Goal: Task Accomplishment & Management: Manage account settings

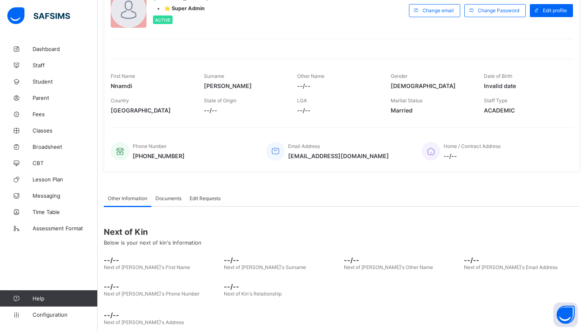
scroll to position [75, 0]
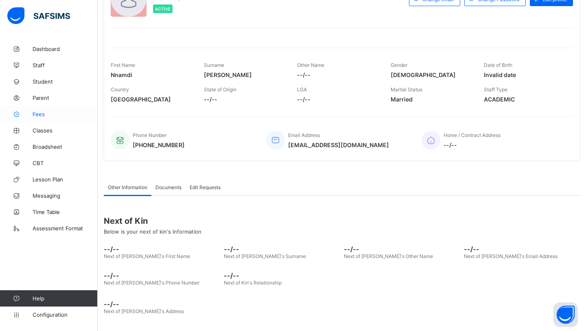
click at [61, 119] on link "Fees" at bounding box center [49, 114] width 98 height 16
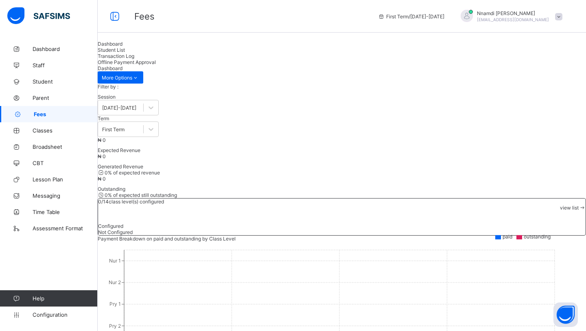
click at [125, 53] on span "Student List" at bounding box center [111, 50] width 27 height 6
click at [134, 59] on span "Transaction Log" at bounding box center [116, 56] width 37 height 6
click at [156, 63] on span "Offline Payment Approval" at bounding box center [127, 62] width 58 height 6
click at [123, 47] on span "Dashboard" at bounding box center [110, 44] width 25 height 6
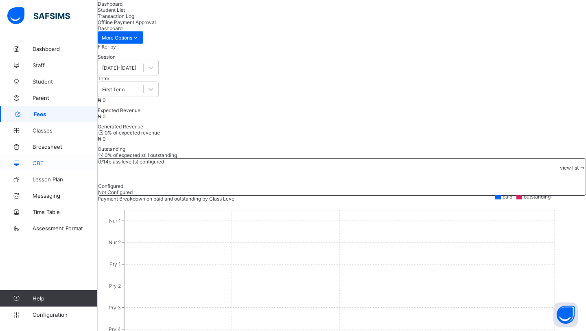
scroll to position [56, 0]
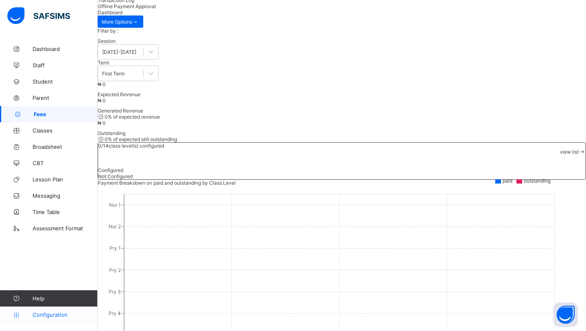
click at [50, 318] on link "Configuration" at bounding box center [48, 314] width 97 height 16
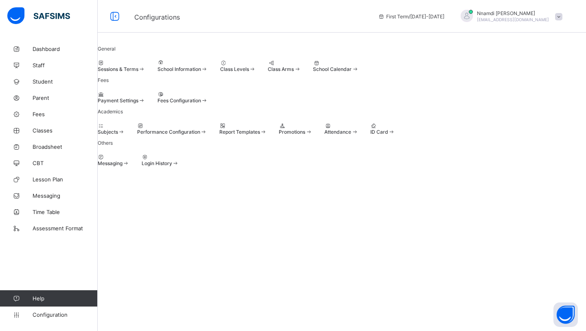
click at [352, 72] on span "School Calendar" at bounding box center [332, 69] width 39 height 6
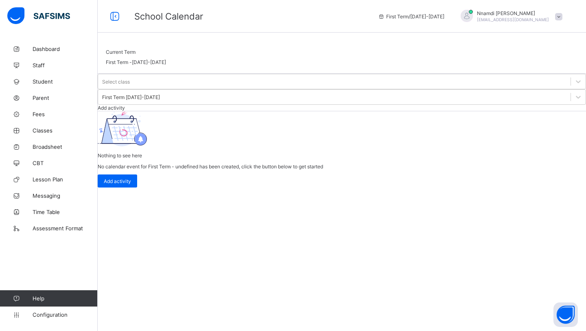
click at [125, 105] on span "Add activity" at bounding box center [111, 108] width 27 height 6
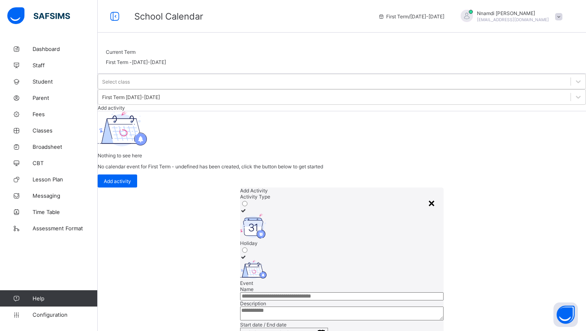
click at [428, 195] on div "×" at bounding box center [432, 202] width 8 height 14
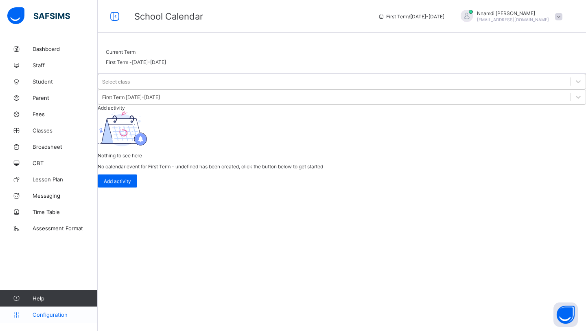
click at [49, 316] on span "Configuration" at bounding box center [65, 314] width 65 height 7
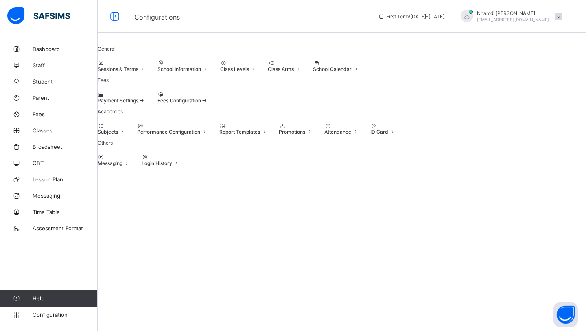
click at [158, 97] on span at bounding box center [158, 97] width 0 height 0
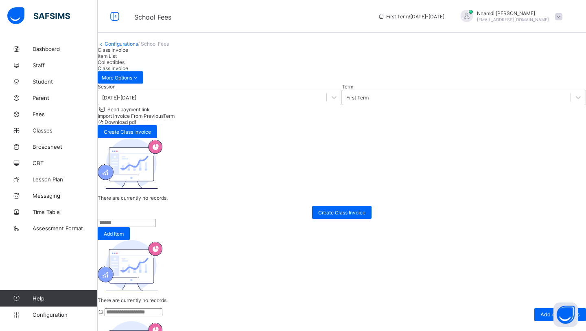
click at [125, 65] on span "Collectibles" at bounding box center [111, 62] width 27 height 6
click at [541, 311] on span "Add collectibles" at bounding box center [560, 314] width 39 height 6
type input "*********"
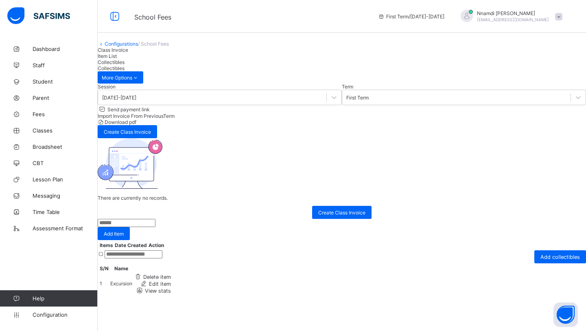
click at [170, 59] on div "Item List" at bounding box center [342, 56] width 489 height 6
click at [128, 53] on span "Class Invoice" at bounding box center [113, 50] width 31 height 6
click at [347, 215] on span "Create Class Invoice" at bounding box center [341, 212] width 47 height 6
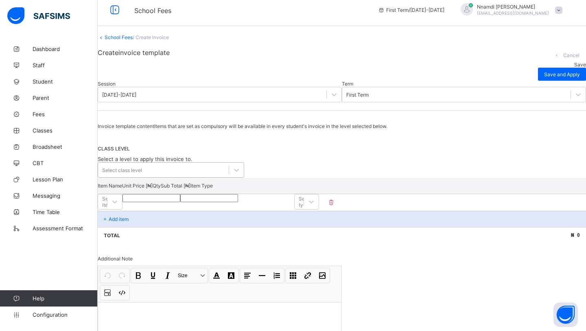
scroll to position [14, 0]
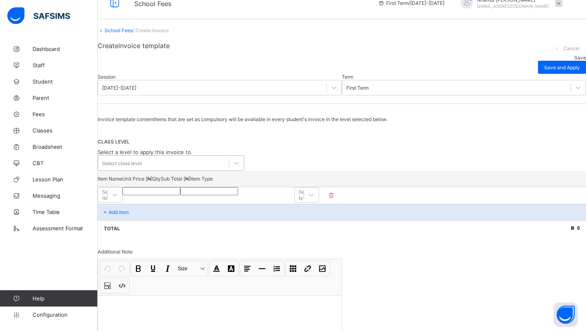
click at [160, 204] on div "Invoice template content Items that are set as compulsory will be available in …" at bounding box center [342, 245] width 489 height 259
click at [245, 170] on div "CLASS LEVEL Select a level to apply this invoice to. Select class level" at bounding box center [342, 154] width 489 height 32
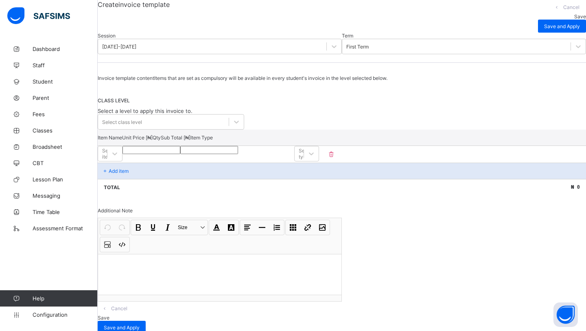
scroll to position [57, 0]
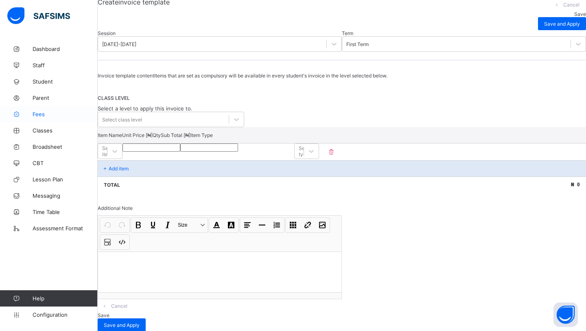
click at [46, 118] on link "Fees" at bounding box center [49, 114] width 98 height 16
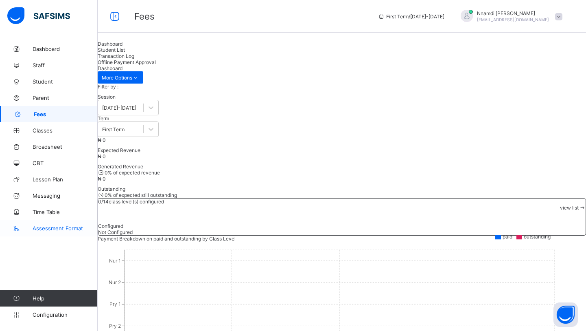
click at [61, 229] on span "Assessment Format" at bounding box center [65, 228] width 65 height 7
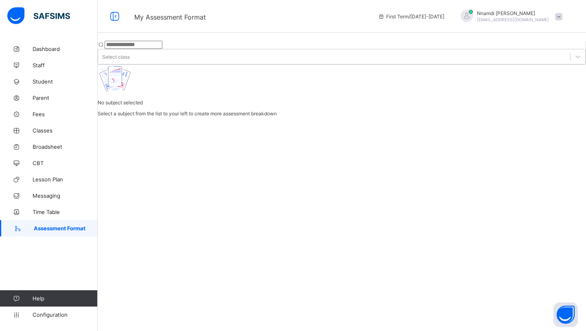
click at [153, 47] on input "text" at bounding box center [134, 45] width 58 height 8
click at [192, 50] on div "Select class" at bounding box center [342, 56] width 488 height 15
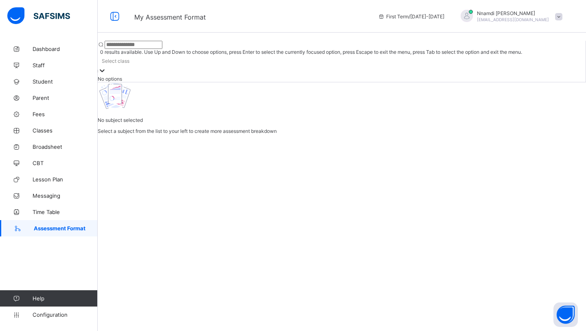
click at [162, 82] on div at bounding box center [342, 82] width 488 height 0
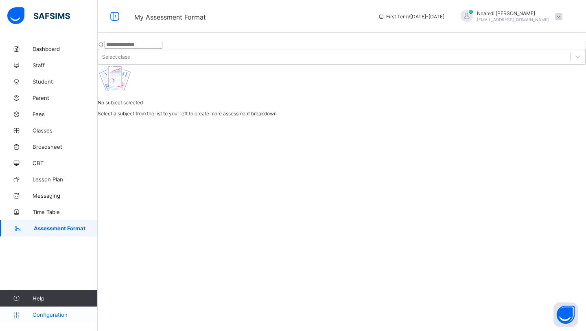
click at [68, 315] on span "Configuration" at bounding box center [65, 314] width 65 height 7
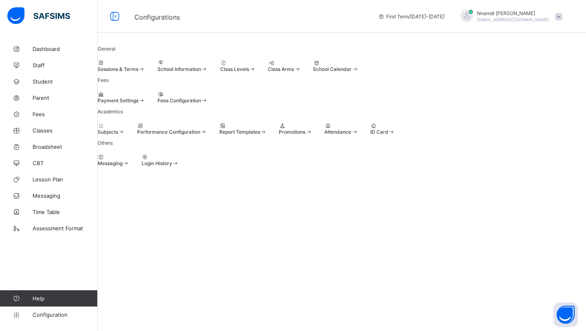
click at [200, 135] on span "Performance Configuration" at bounding box center [168, 132] width 63 height 6
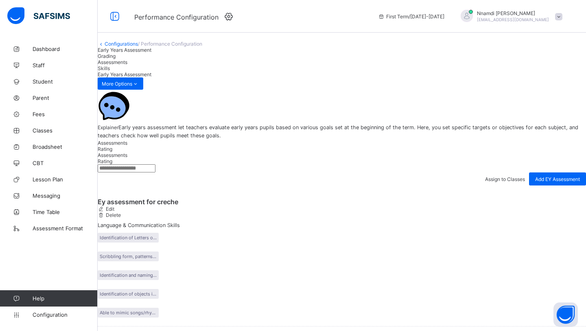
click at [166, 152] on div "Rating" at bounding box center [342, 149] width 489 height 6
click at [116, 59] on span "Grading" at bounding box center [107, 56] width 18 height 6
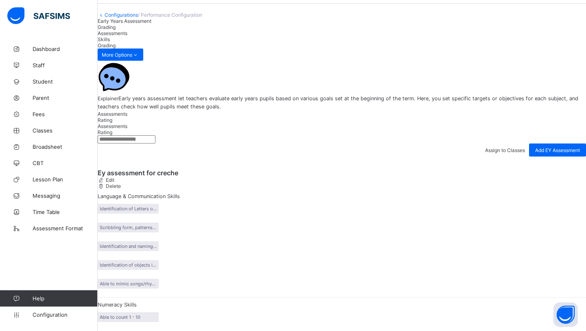
scroll to position [29, 0]
click at [218, 36] on div "Assessments" at bounding box center [342, 33] width 489 height 6
click at [55, 195] on span "Messaging" at bounding box center [65, 195] width 65 height 7
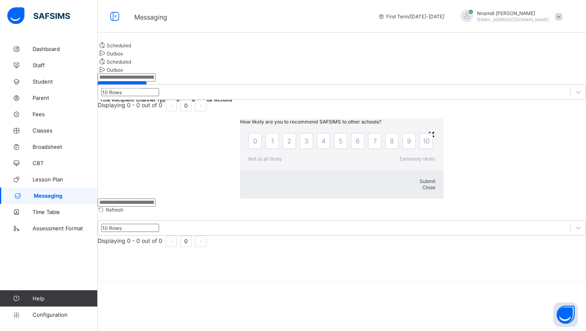
click at [428, 127] on div "×" at bounding box center [432, 134] width 8 height 14
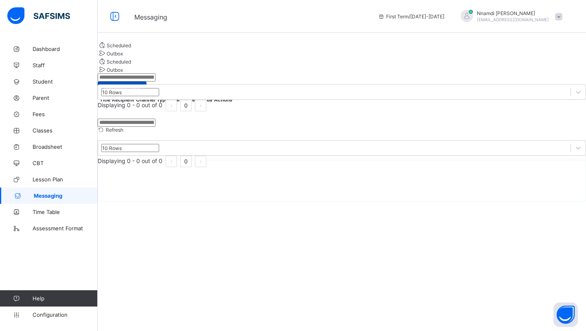
click at [140, 91] on span "Add Notification" at bounding box center [122, 88] width 37 height 6
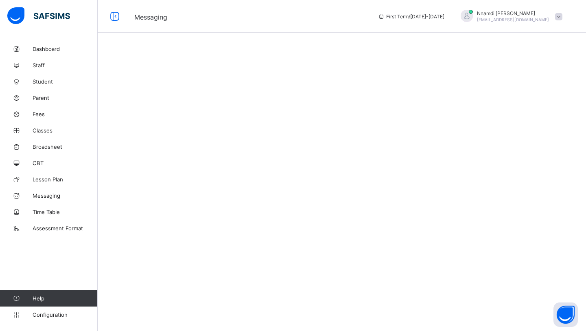
select select "****"
select select "*"
select select "**"
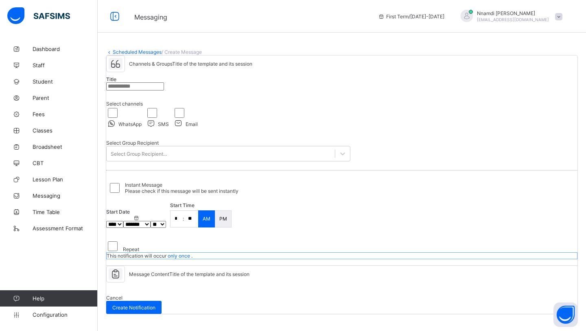
click at [164, 90] on input "text" at bounding box center [135, 86] width 58 height 8
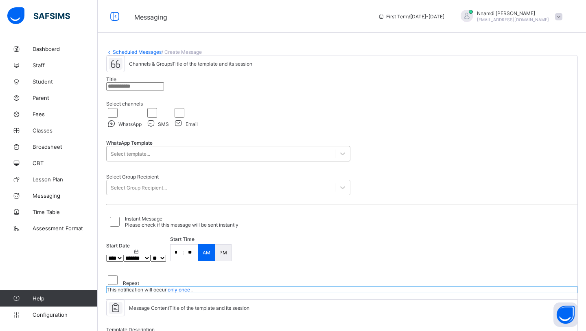
click at [173, 159] on div "Select template..." at bounding box center [221, 153] width 228 height 11
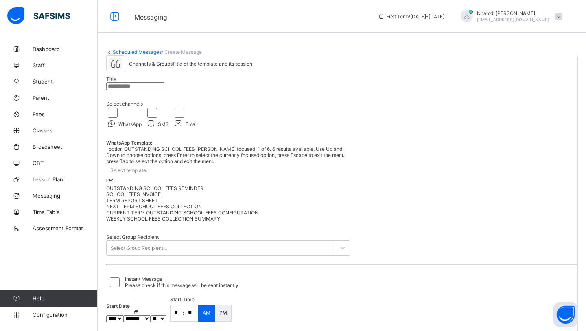
click at [165, 191] on div "OUTSTANDING SCHOOL FEES REMINDER" at bounding box center [228, 188] width 244 height 6
type input "**********"
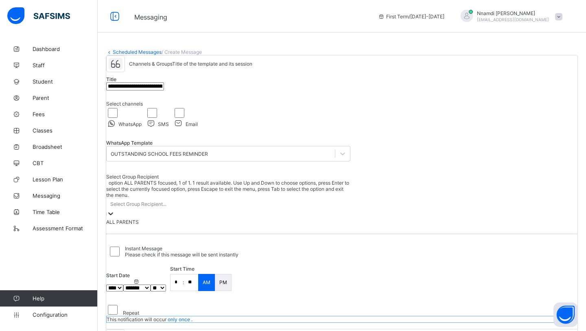
click at [159, 207] on div "Select Group Recipient..." at bounding box center [138, 204] width 56 height 6
click at [173, 225] on div "ALL PARENTS" at bounding box center [228, 222] width 244 height 6
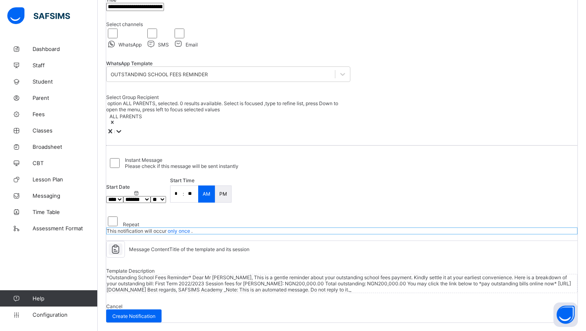
scroll to position [121, 0]
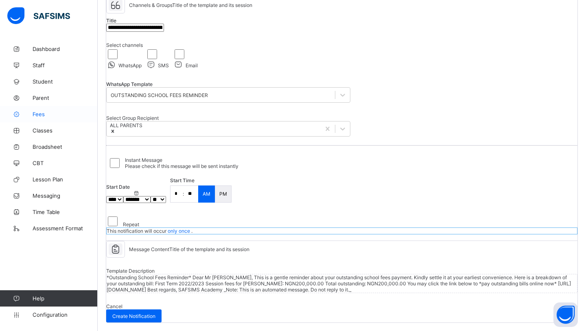
click at [48, 118] on link "Fees" at bounding box center [49, 114] width 98 height 16
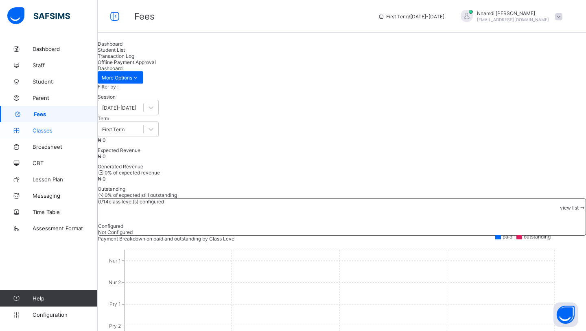
click at [56, 129] on span "Classes" at bounding box center [65, 130] width 65 height 7
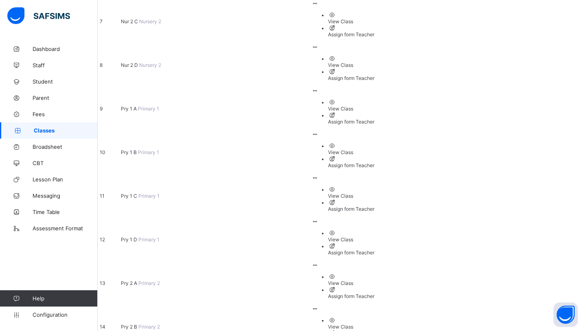
scroll to position [382, 0]
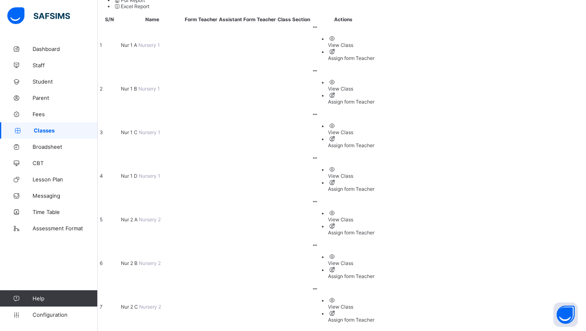
scroll to position [75, 0]
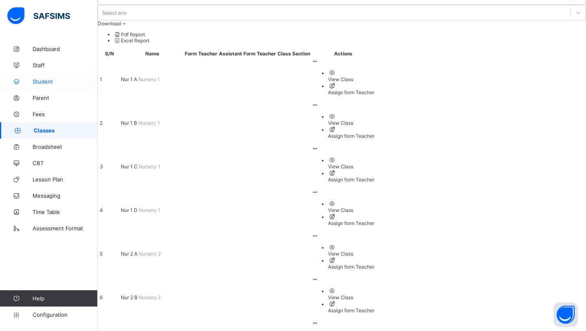
click at [62, 85] on link "Student" at bounding box center [49, 81] width 98 height 16
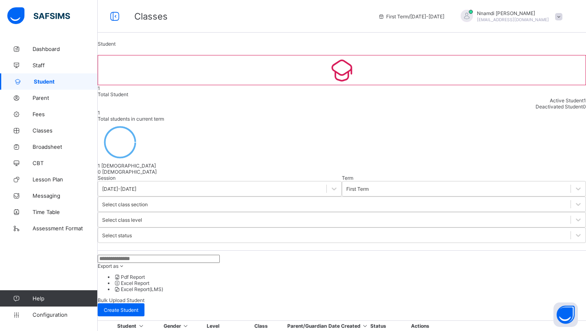
click at [395, 330] on icon at bounding box center [391, 333] width 7 height 6
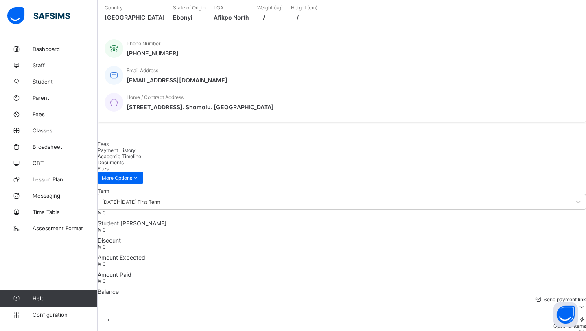
scroll to position [119, 0]
click at [136, 147] on span "Payment History" at bounding box center [117, 149] width 38 height 6
click at [141, 152] on span "Academic Timeline" at bounding box center [120, 155] width 44 height 6
click at [124, 158] on span "Documents" at bounding box center [111, 161] width 26 height 6
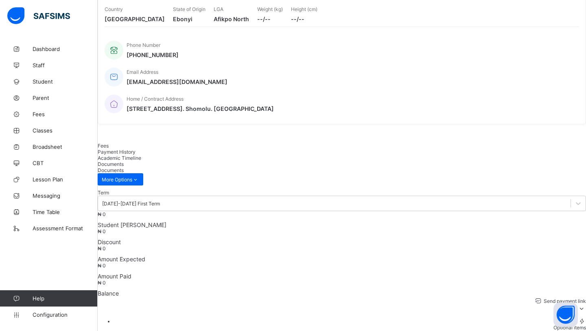
scroll to position [119, 0]
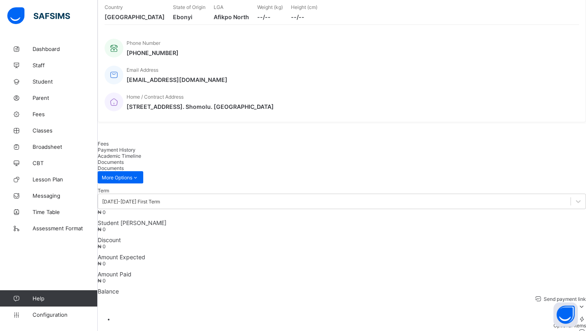
click at [109, 146] on span "Fees" at bounding box center [103, 143] width 11 height 6
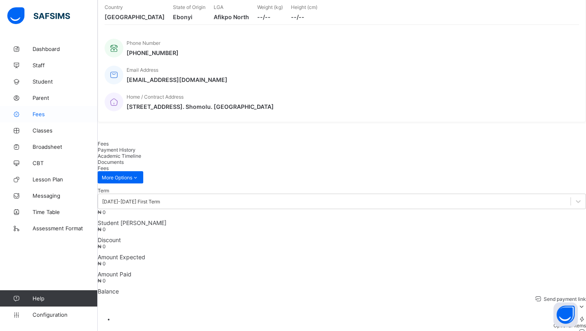
click at [46, 112] on span "Fees" at bounding box center [65, 114] width 65 height 7
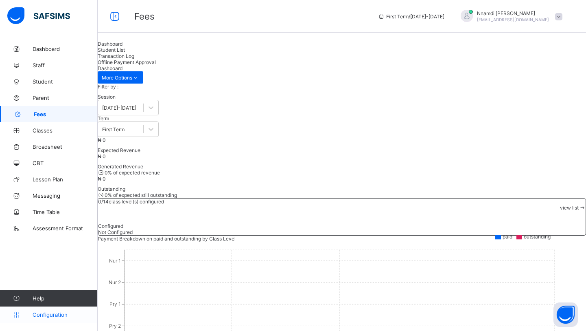
click at [31, 316] on icon at bounding box center [16, 314] width 33 height 6
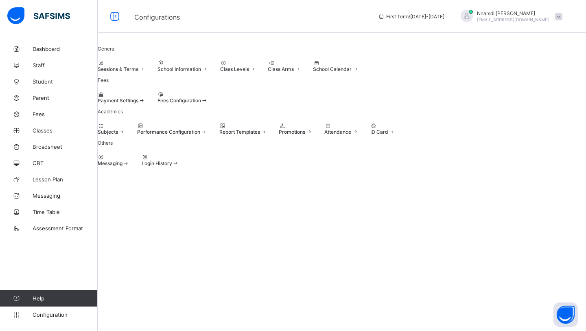
click at [172, 166] on span "Login History" at bounding box center [157, 163] width 31 height 6
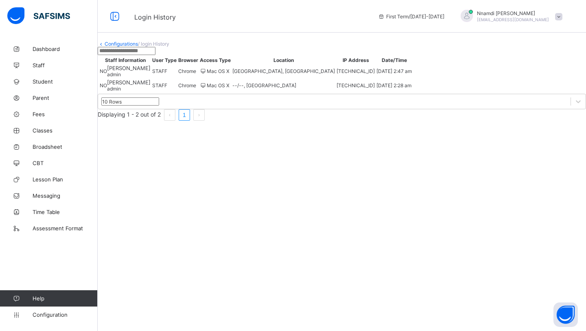
click at [105, 47] on icon at bounding box center [101, 44] width 7 height 6
click at [553, 18] on div "[PERSON_NAME] [EMAIL_ADDRESS][DOMAIN_NAME]" at bounding box center [510, 16] width 114 height 13
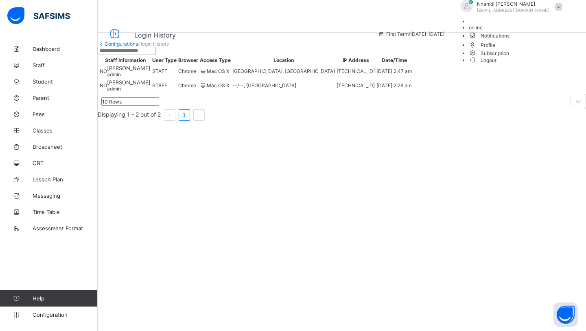
click at [510, 56] on span "Subscription" at bounding box center [489, 53] width 41 height 6
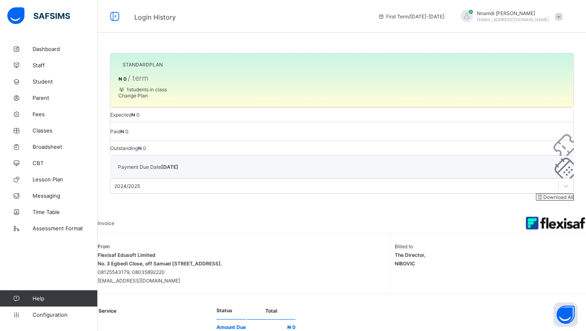
click at [148, 99] on span "Change Plan" at bounding box center [132, 95] width 29 height 6
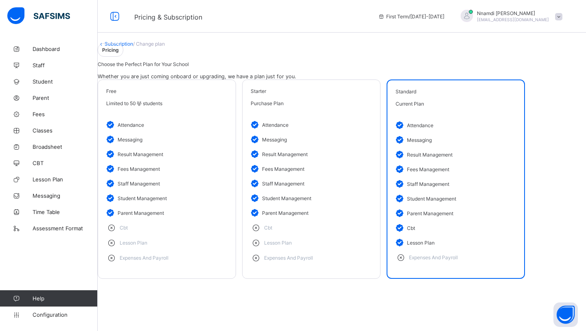
scroll to position [24, 0]
click at [200, 191] on li "staff management" at bounding box center [166, 183] width 121 height 15
